Goal: Communication & Community: Answer question/provide support

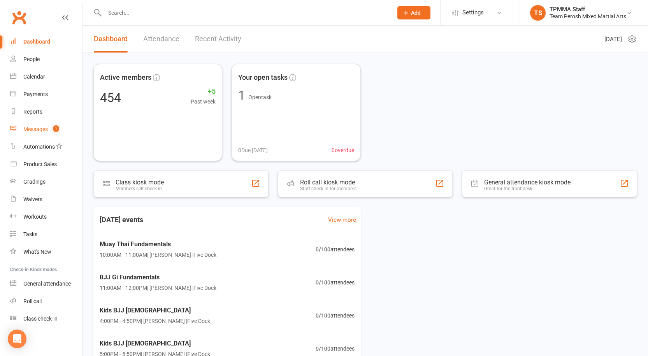
click at [33, 129] on div "Messages" at bounding box center [35, 129] width 25 height 6
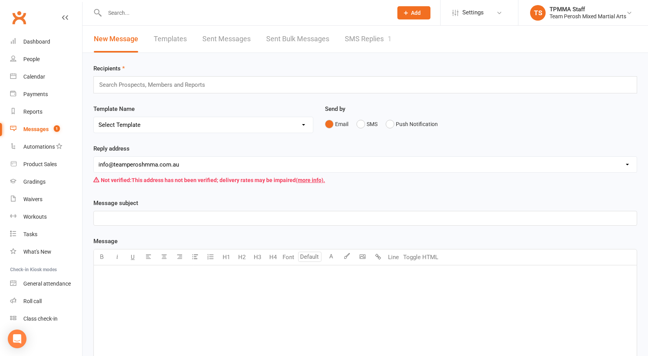
click at [360, 37] on link "SMS Replies 1" at bounding box center [368, 39] width 47 height 27
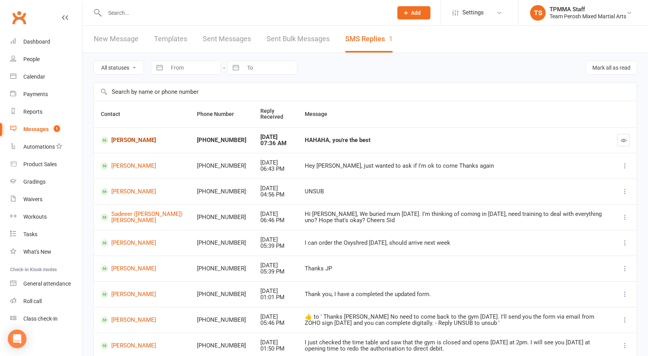
click at [131, 141] on link "[PERSON_NAME]" at bounding box center [142, 140] width 82 height 7
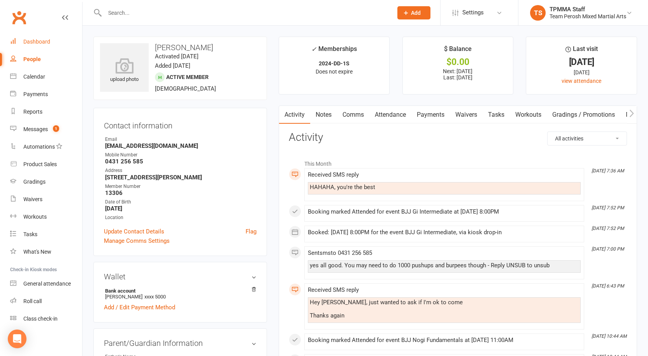
click at [41, 42] on div "Dashboard" at bounding box center [36, 42] width 27 height 6
